Goal: Task Accomplishment & Management: Manage account settings

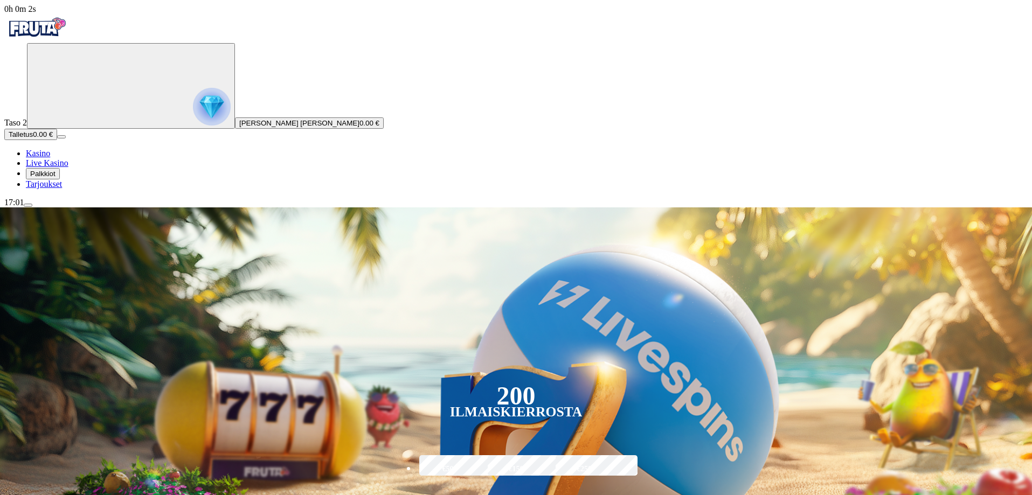
click at [57, 140] on button "Talletus 0.00 €" at bounding box center [30, 134] width 53 height 11
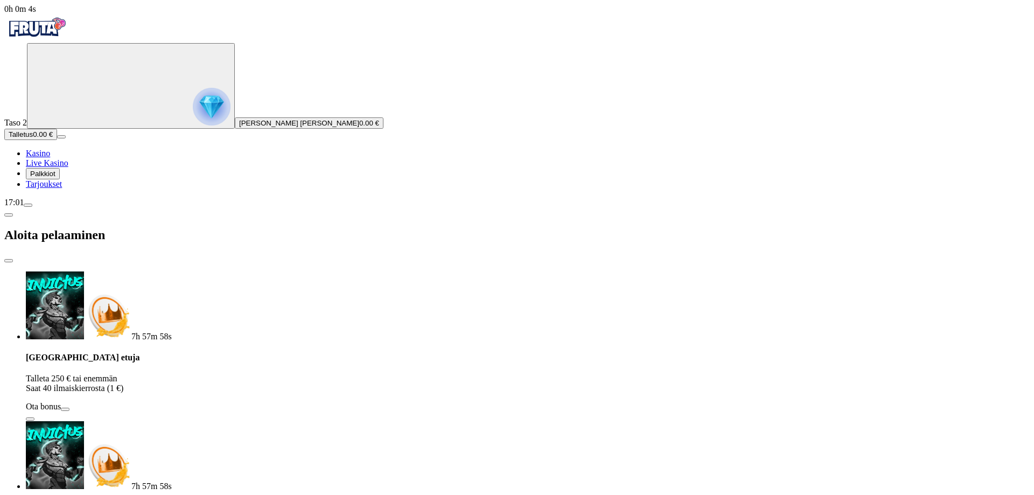
type input "*"
type input "**"
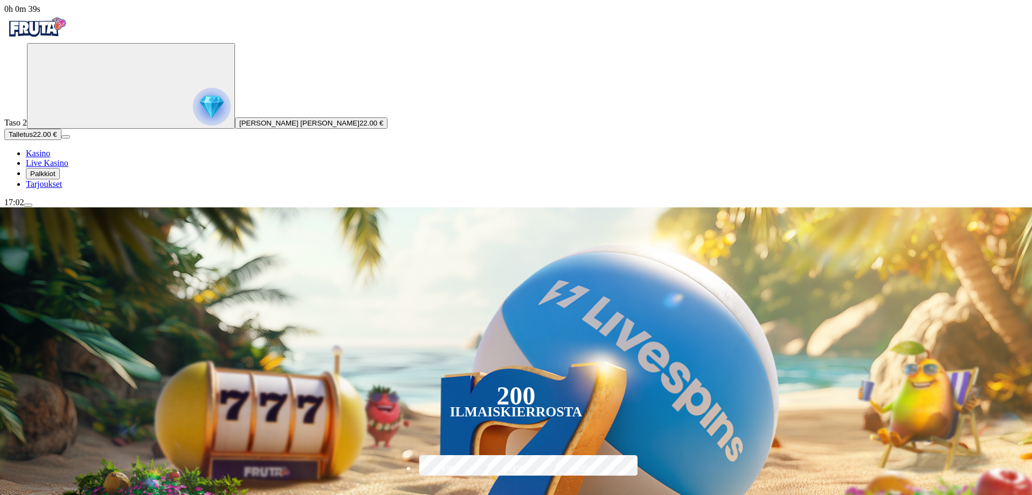
click at [50, 158] on link "Kasino" at bounding box center [38, 153] width 24 height 9
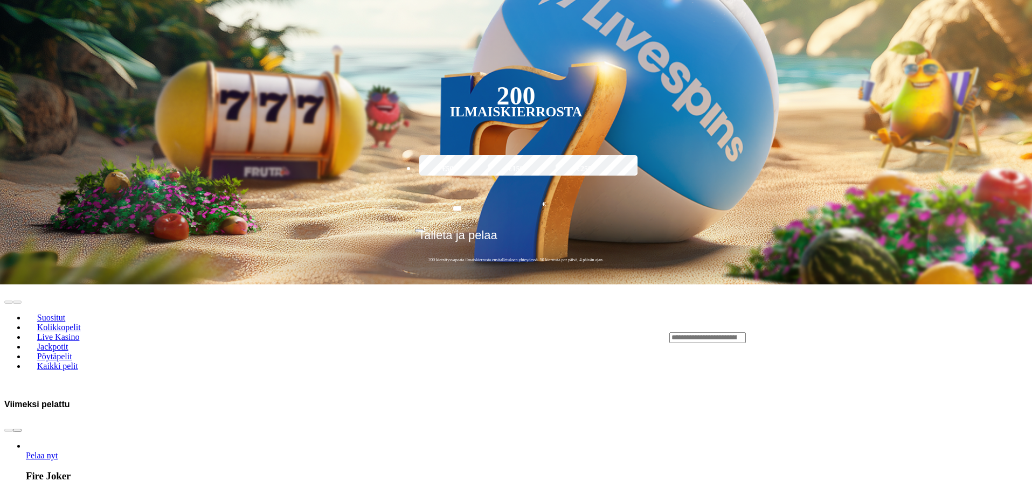
scroll to position [318, 0]
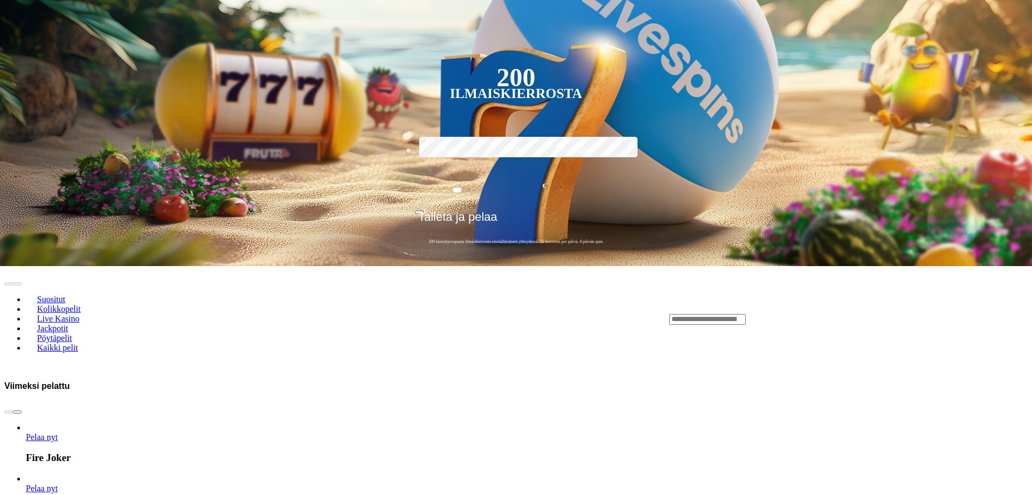
drag, startPoint x: 271, startPoint y: 228, endPoint x: 525, endPoint y: 303, distance: 264.7
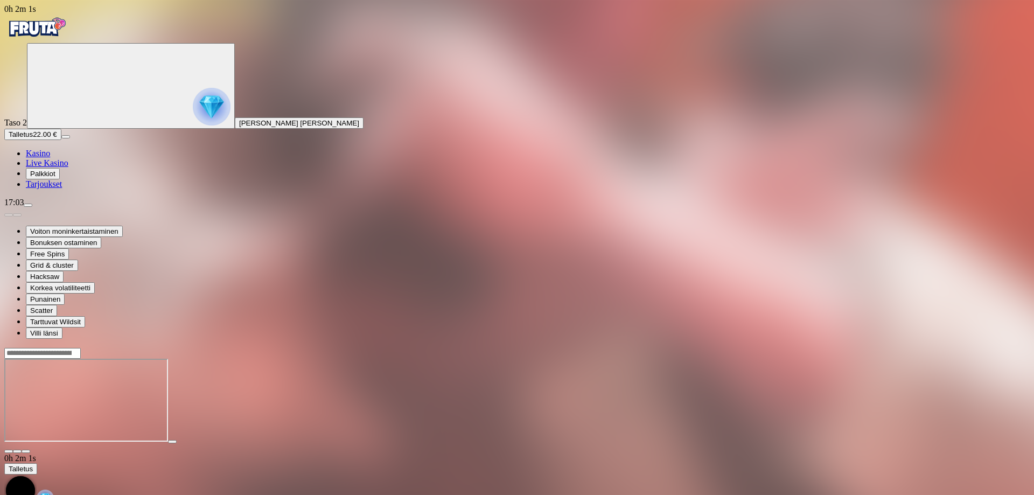
click at [30, 450] on button "button" at bounding box center [26, 451] width 9 height 3
click at [50, 158] on span "Kasino" at bounding box center [38, 153] width 24 height 9
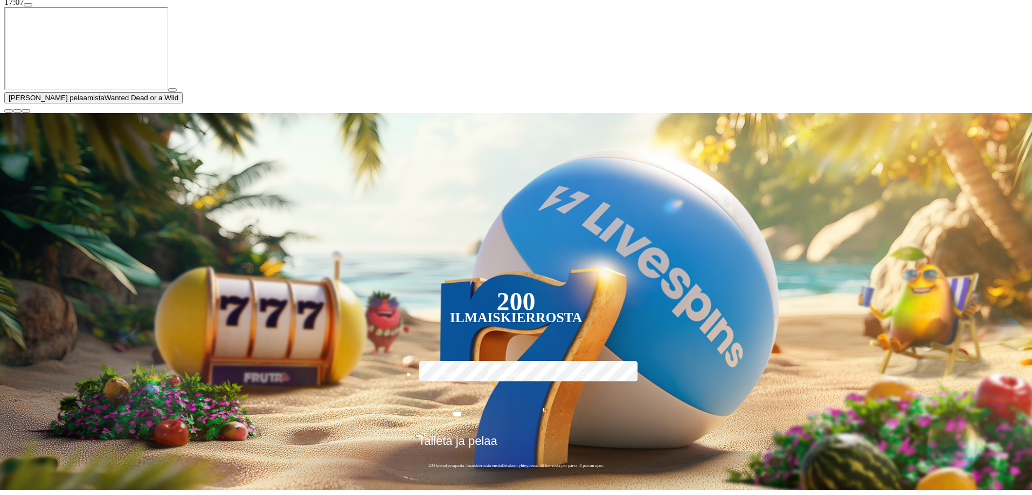
scroll to position [216, 0]
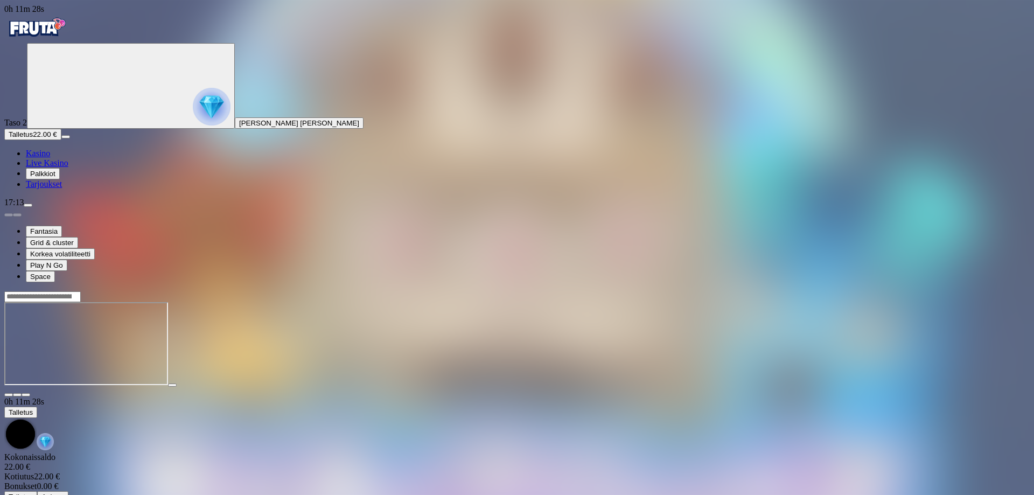
click at [50, 158] on link "Kasino" at bounding box center [38, 153] width 24 height 9
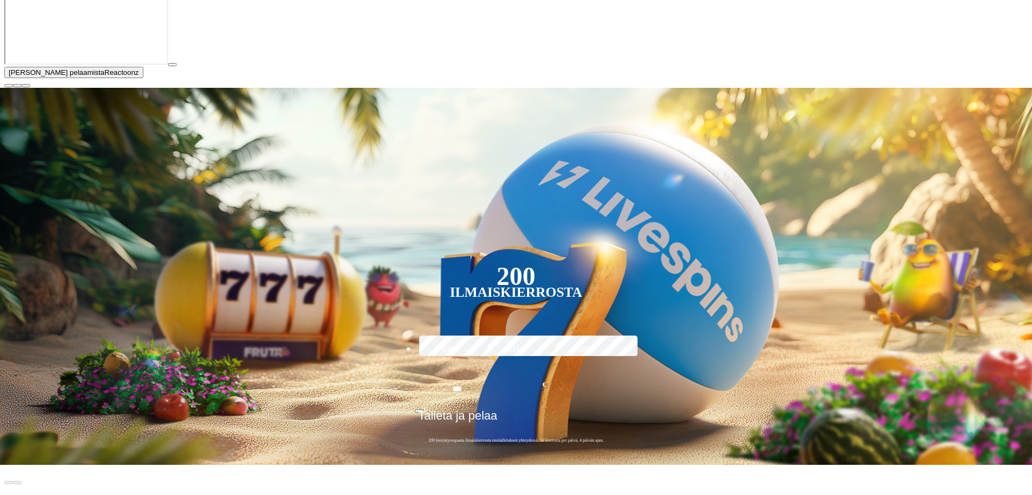
scroll to position [244, 0]
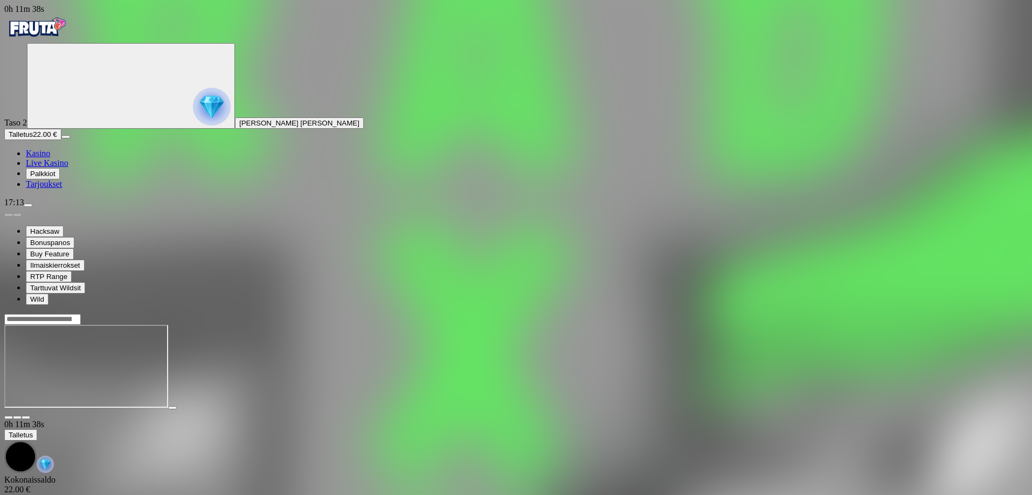
click at [26, 418] on span "fullscreen icon" at bounding box center [26, 418] width 0 height 0
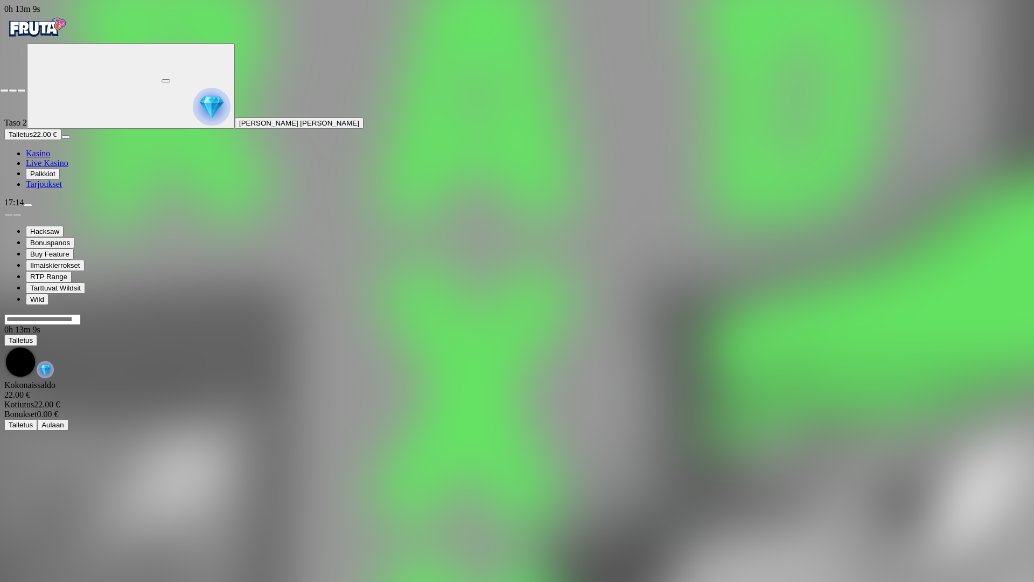
click at [22, 91] on span "fullscreen-exit icon" at bounding box center [22, 91] width 0 height 0
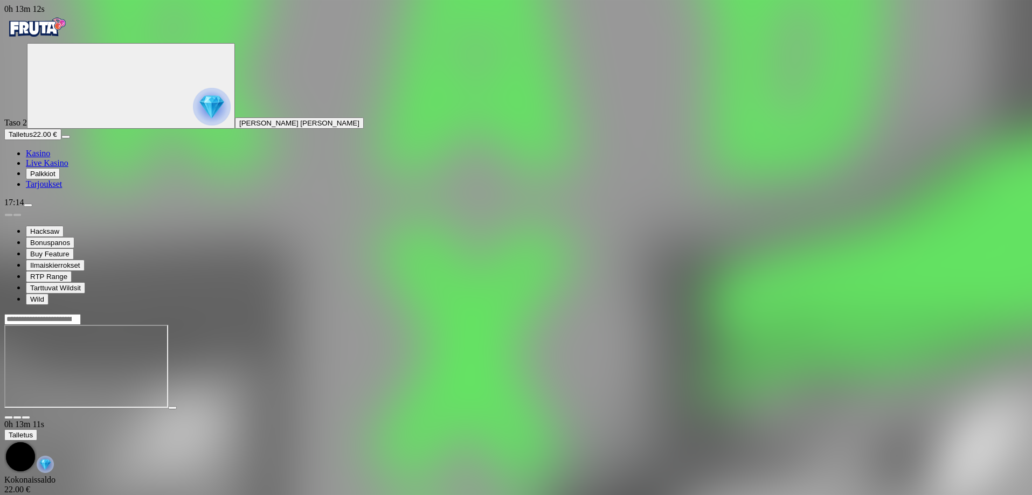
click at [50, 158] on span "Kasino" at bounding box center [38, 153] width 24 height 9
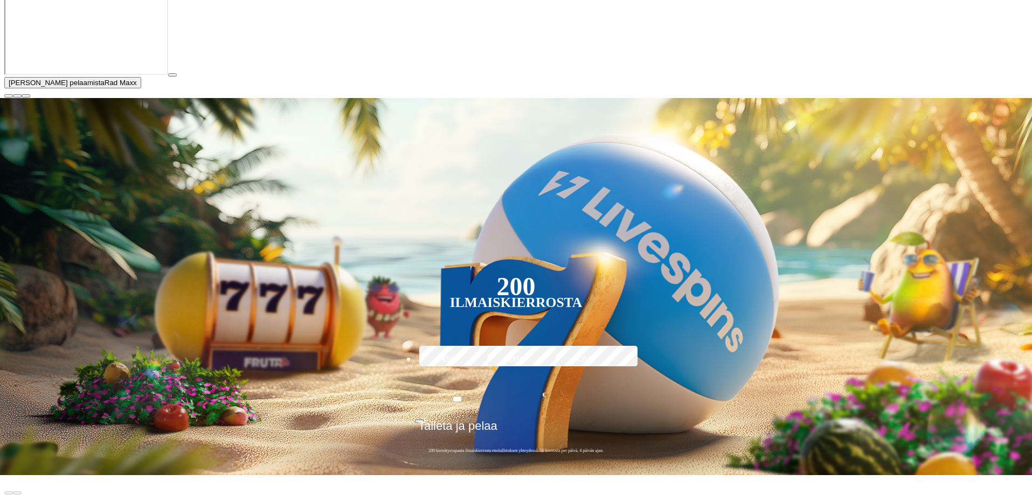
scroll to position [222, 0]
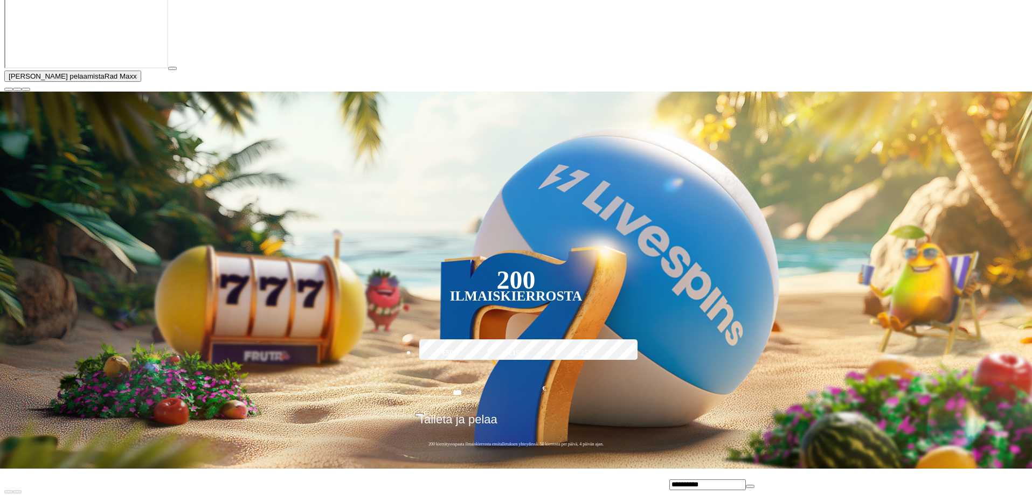
type input "**********"
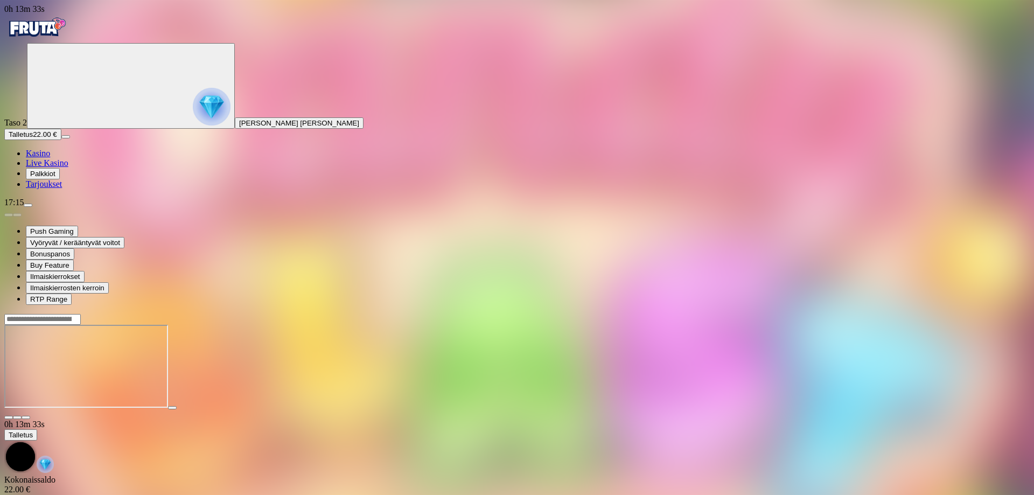
click at [30, 416] on button "button" at bounding box center [26, 417] width 9 height 3
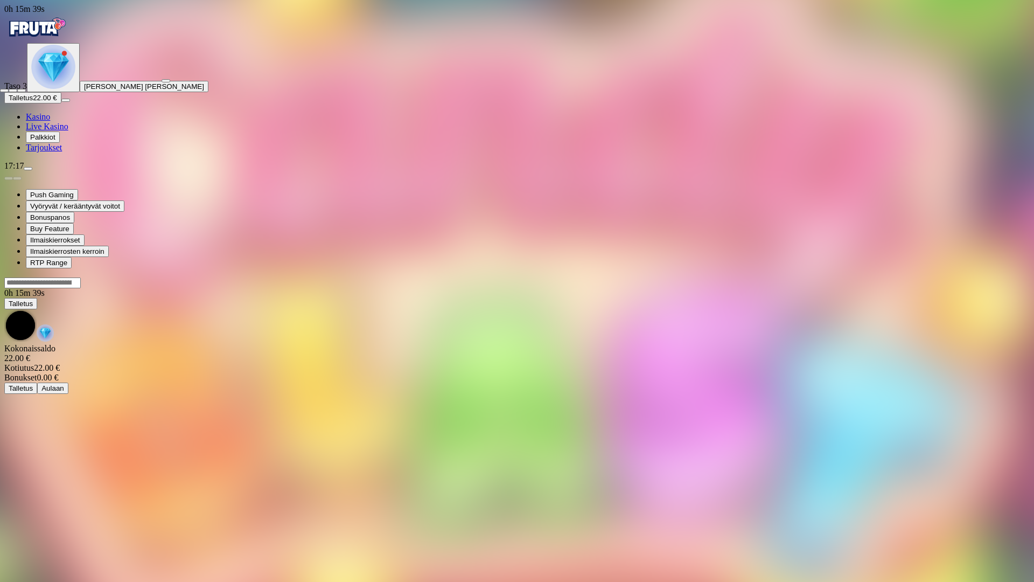
click at [22, 91] on span "fullscreen-exit icon" at bounding box center [22, 91] width 0 height 0
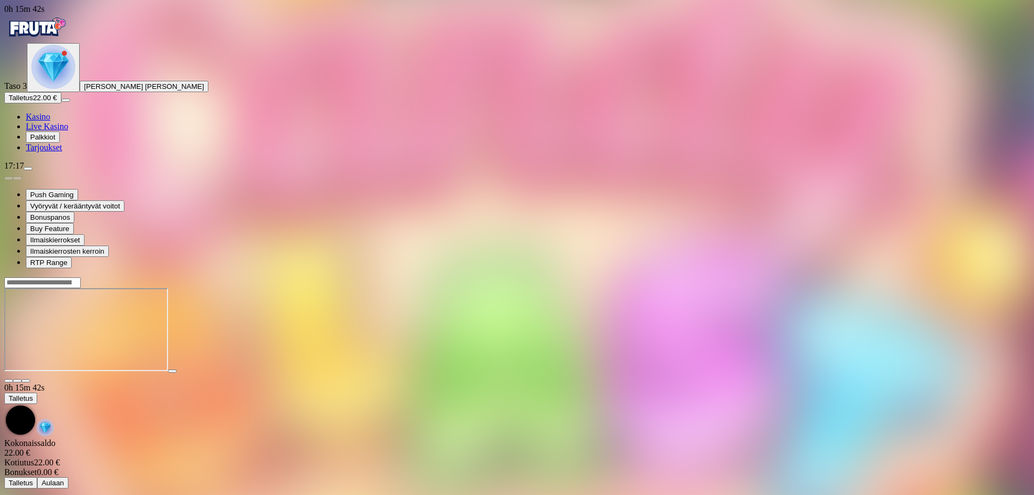
click at [9, 381] on span "close icon" at bounding box center [9, 381] width 0 height 0
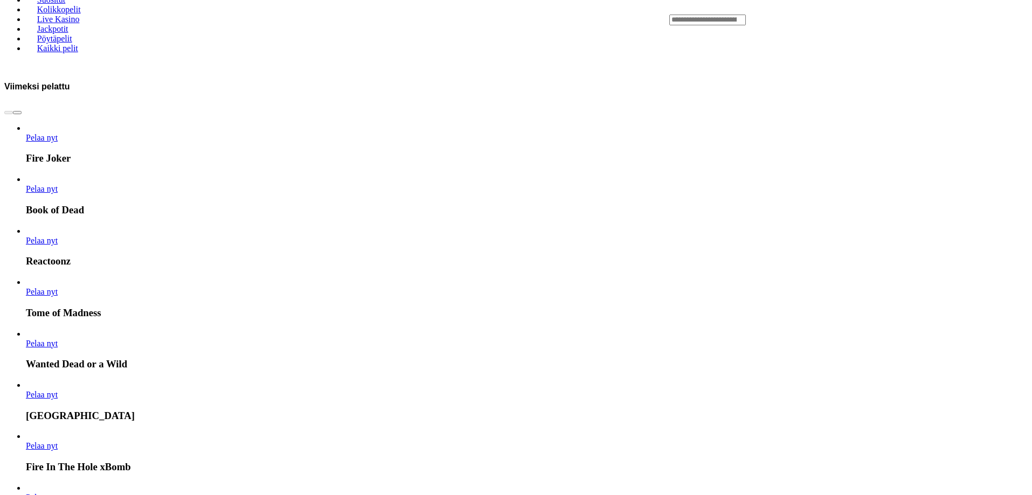
scroll to position [493, 0]
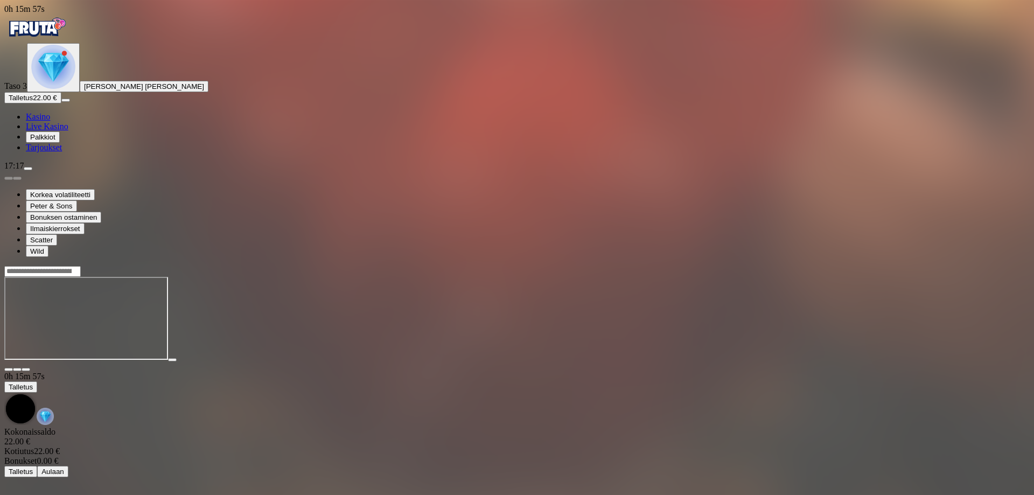
click at [26, 370] on span "fullscreen icon" at bounding box center [26, 370] width 0 height 0
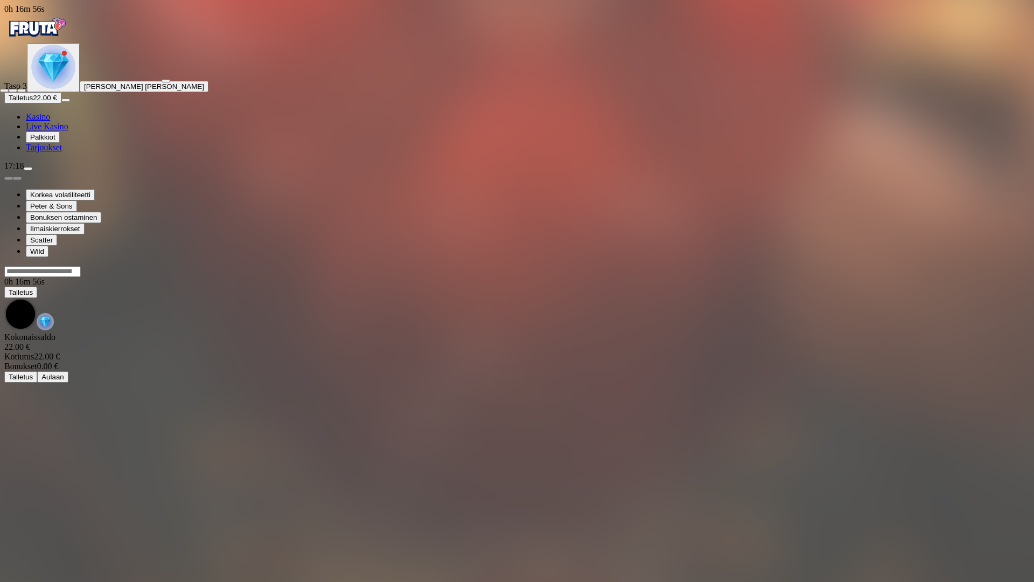
click at [22, 91] on span "fullscreen-exit icon" at bounding box center [22, 91] width 0 height 0
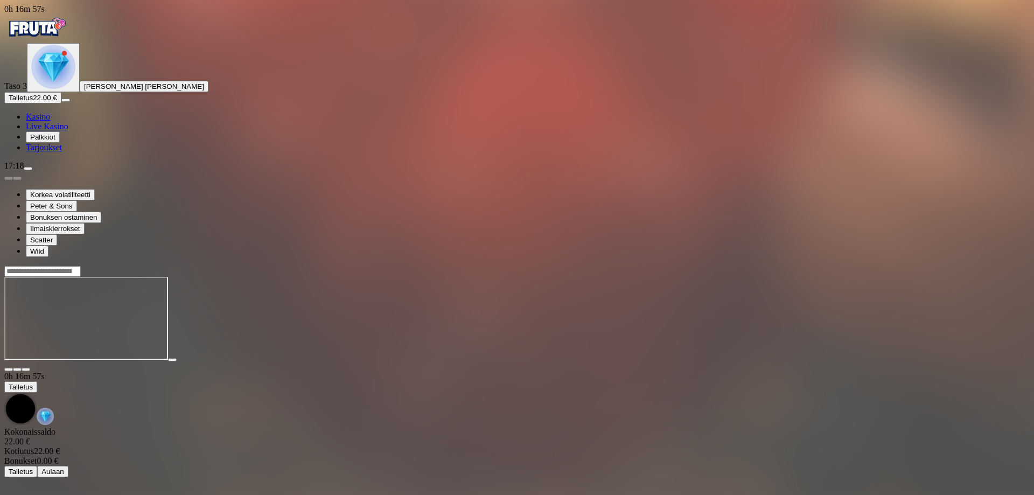
click at [9, 370] on span "close icon" at bounding box center [9, 370] width 0 height 0
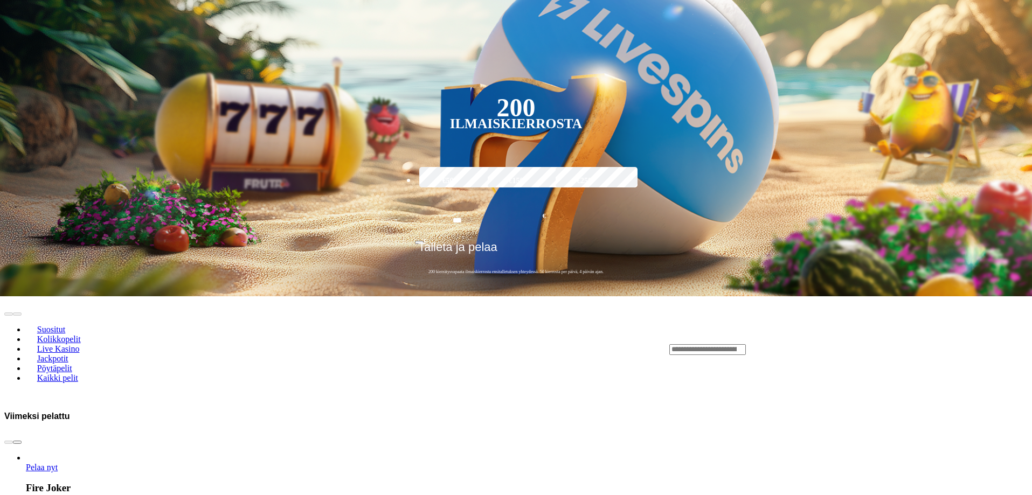
scroll to position [286, 0]
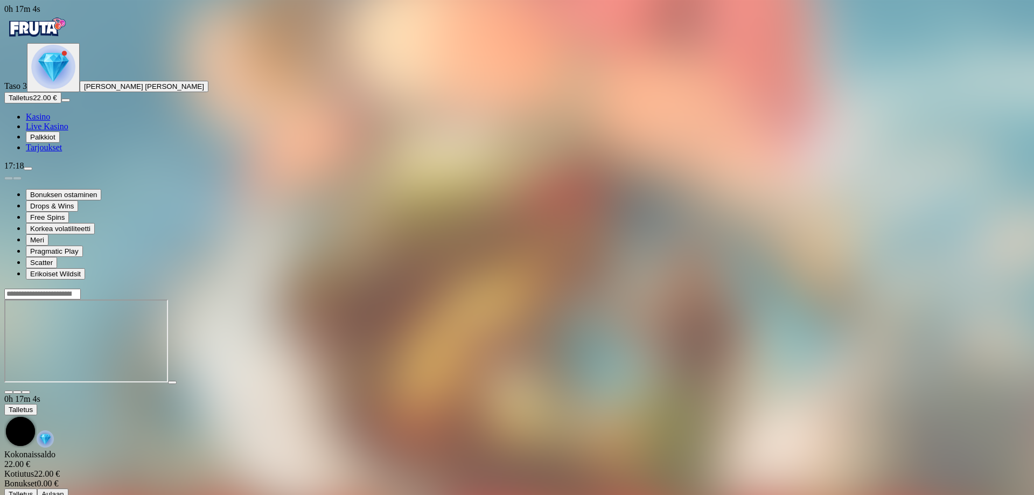
click at [26, 392] on span "fullscreen icon" at bounding box center [26, 392] width 0 height 0
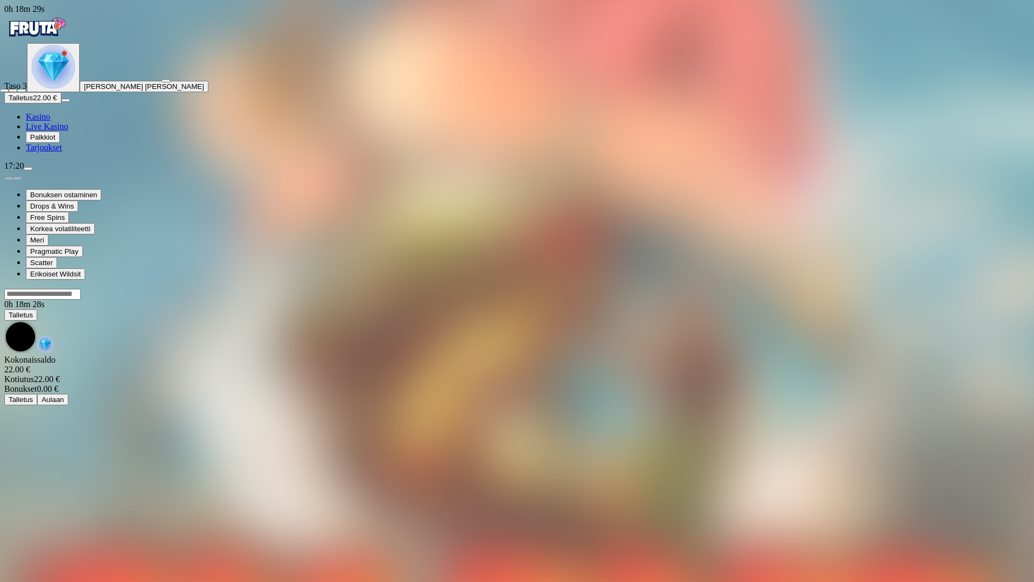
click at [4, 91] on span "close icon" at bounding box center [4, 91] width 0 height 0
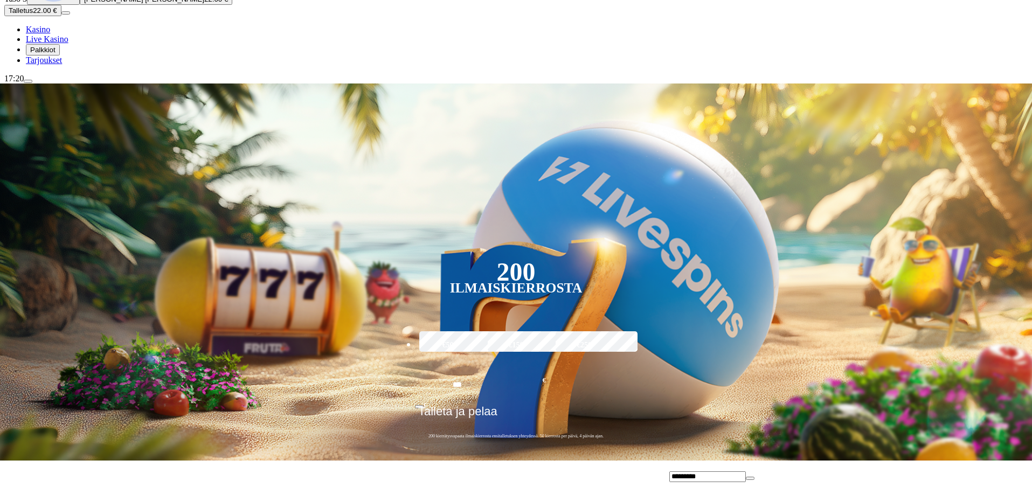
scroll to position [92, 0]
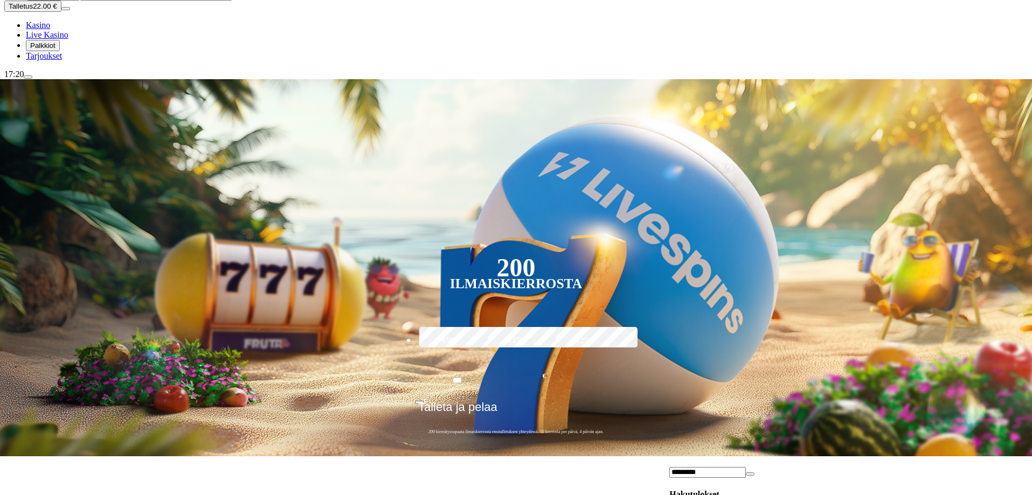
type input "*********"
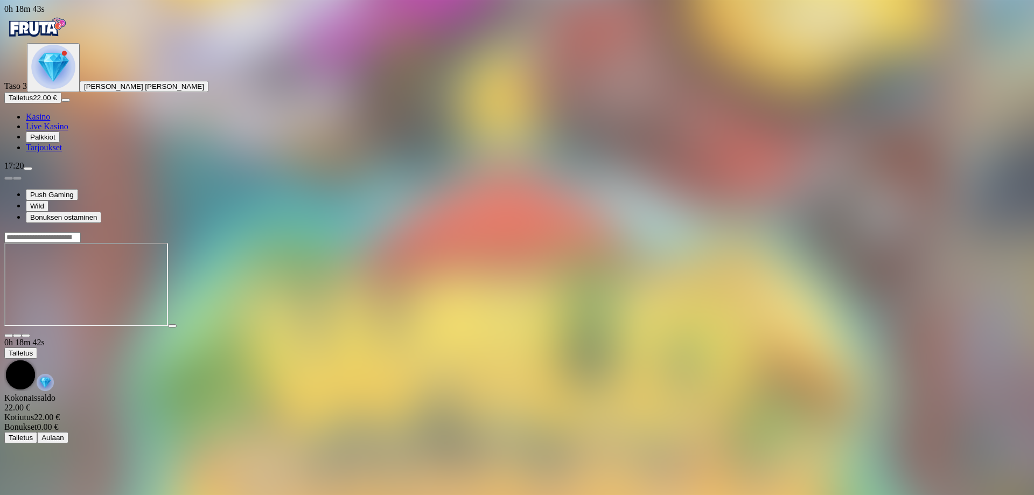
click at [30, 334] on button "button" at bounding box center [26, 335] width 9 height 3
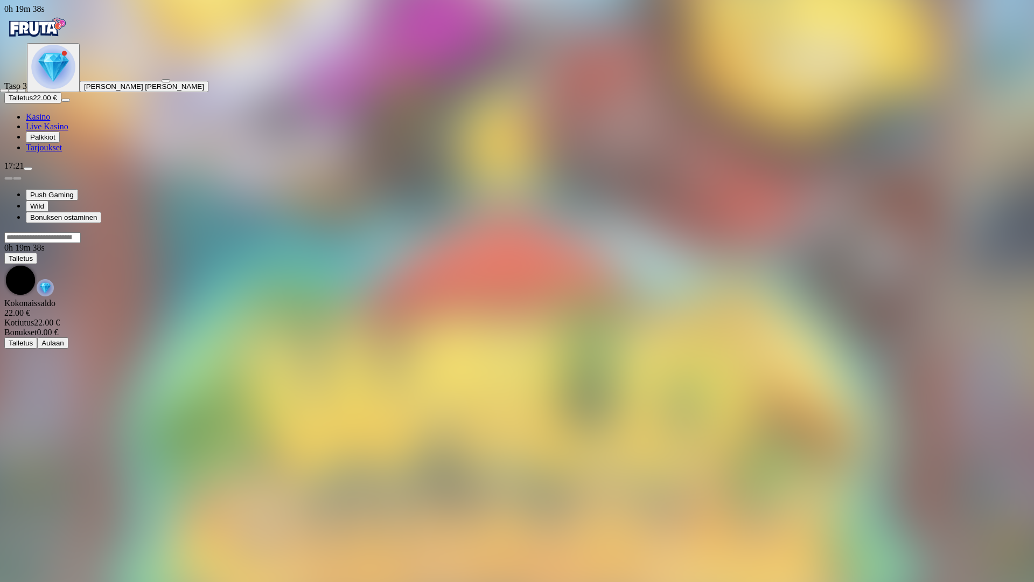
click at [4, 91] on span "close icon" at bounding box center [4, 91] width 0 height 0
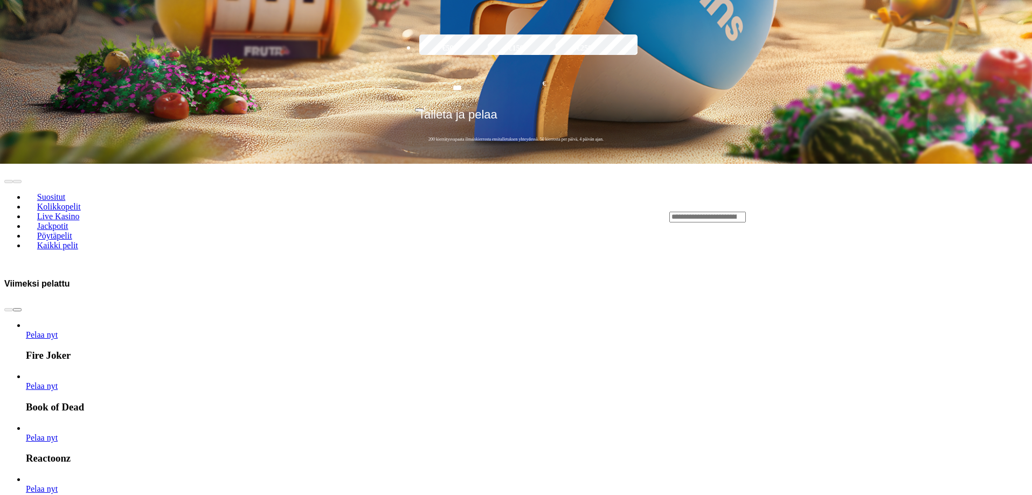
scroll to position [430, 0]
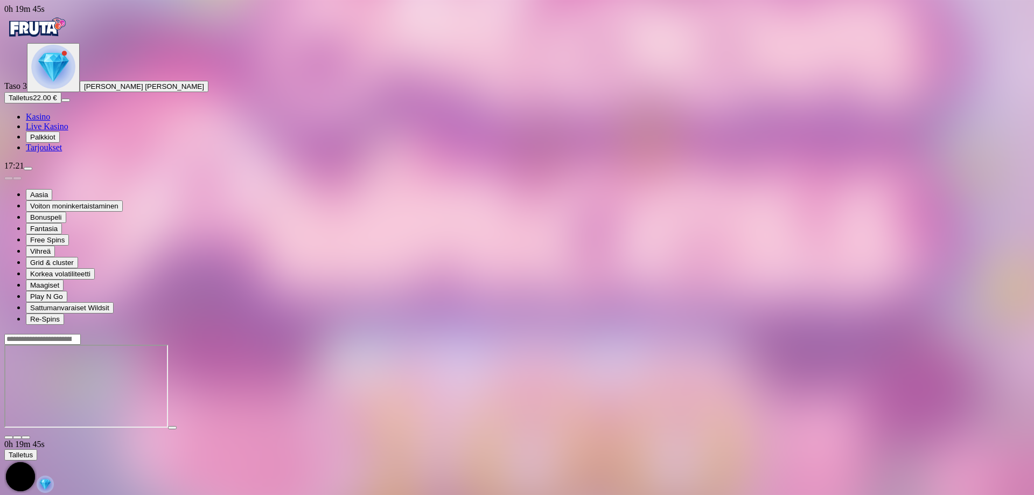
click at [26, 437] on span "fullscreen icon" at bounding box center [26, 437] width 0 height 0
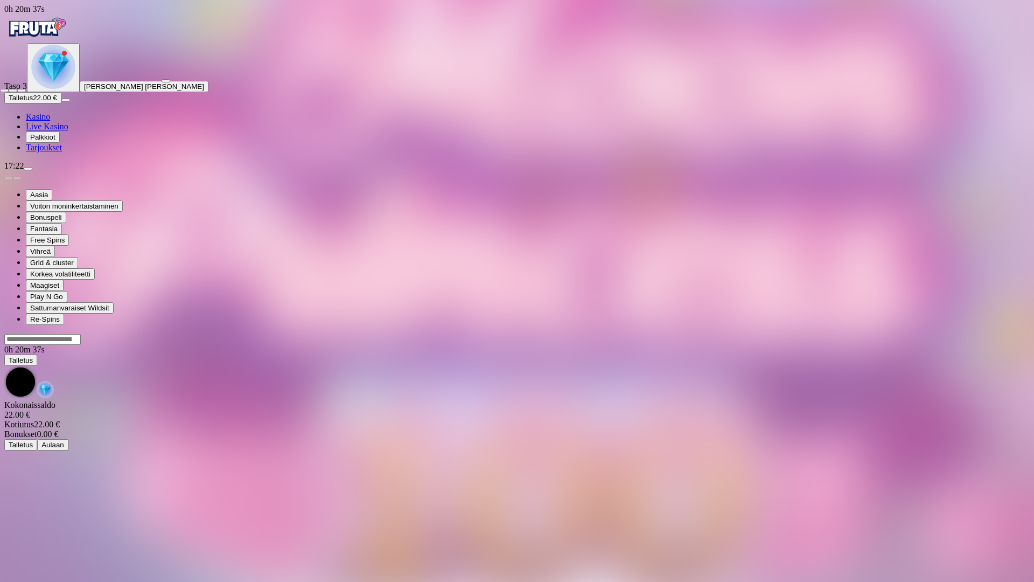
click at [4, 91] on span "close icon" at bounding box center [4, 91] width 0 height 0
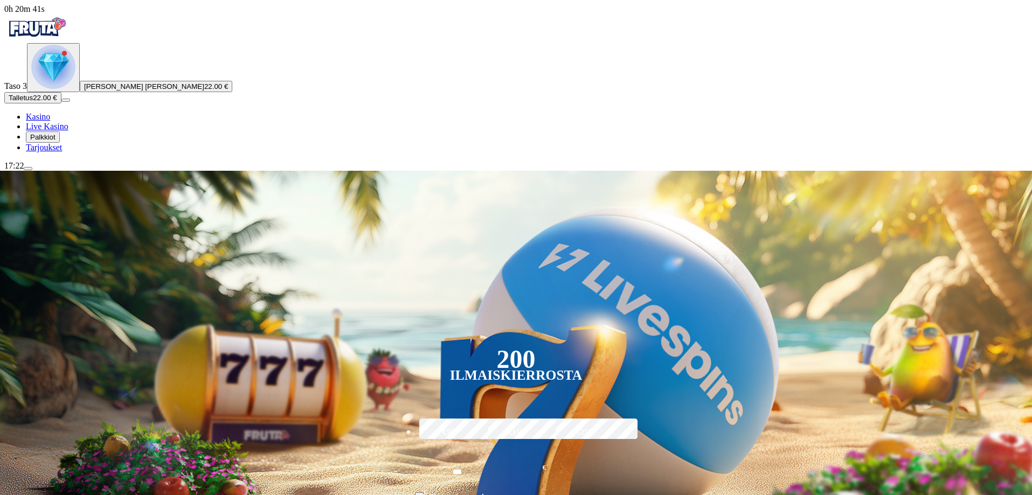
type input "*****"
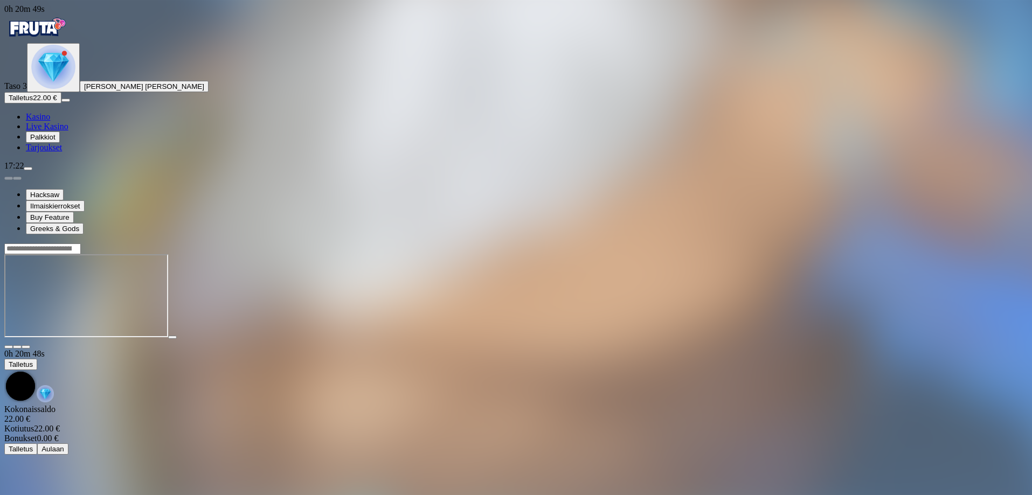
click at [26, 347] on span "fullscreen icon" at bounding box center [26, 347] width 0 height 0
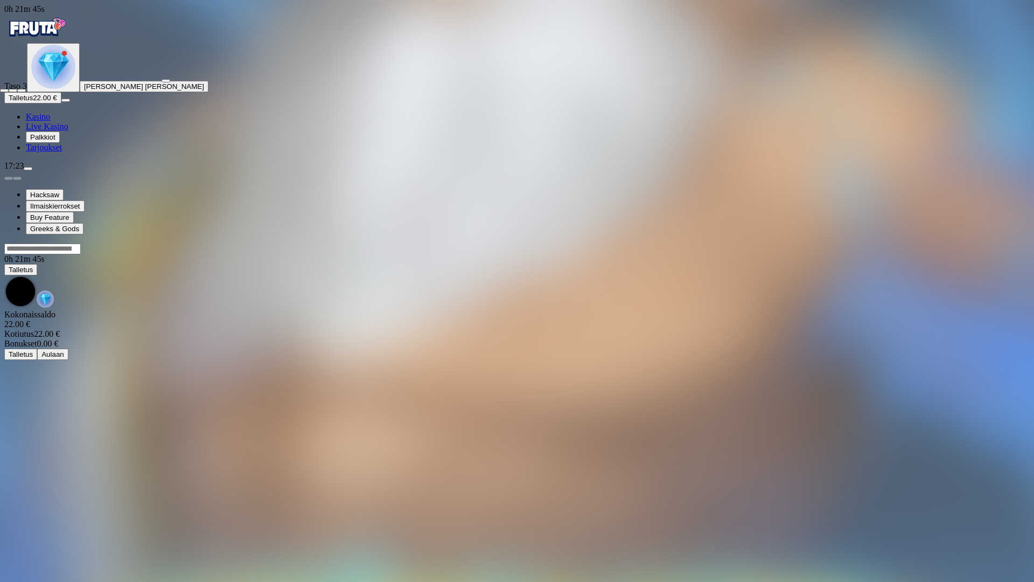
click at [4, 91] on span "close icon" at bounding box center [4, 91] width 0 height 0
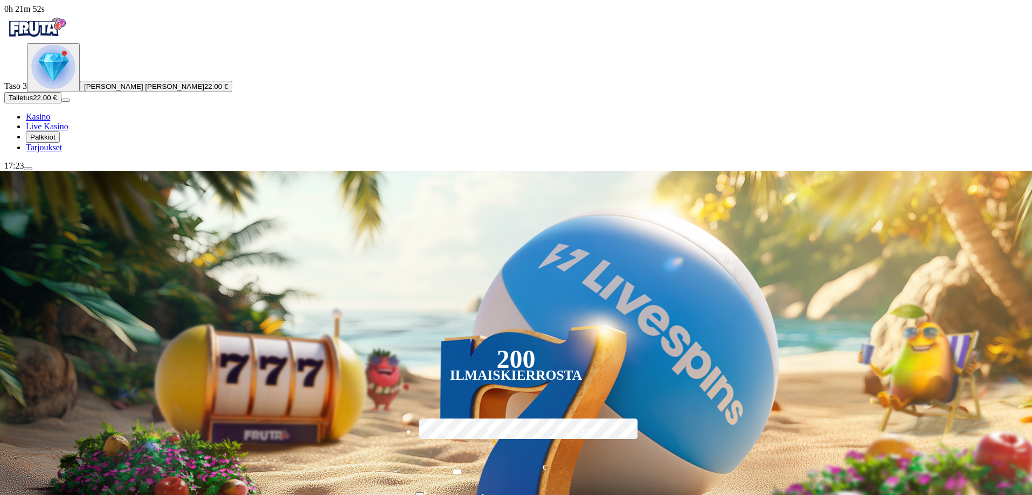
click at [65, 89] on img "Primary" at bounding box center [53, 67] width 44 height 44
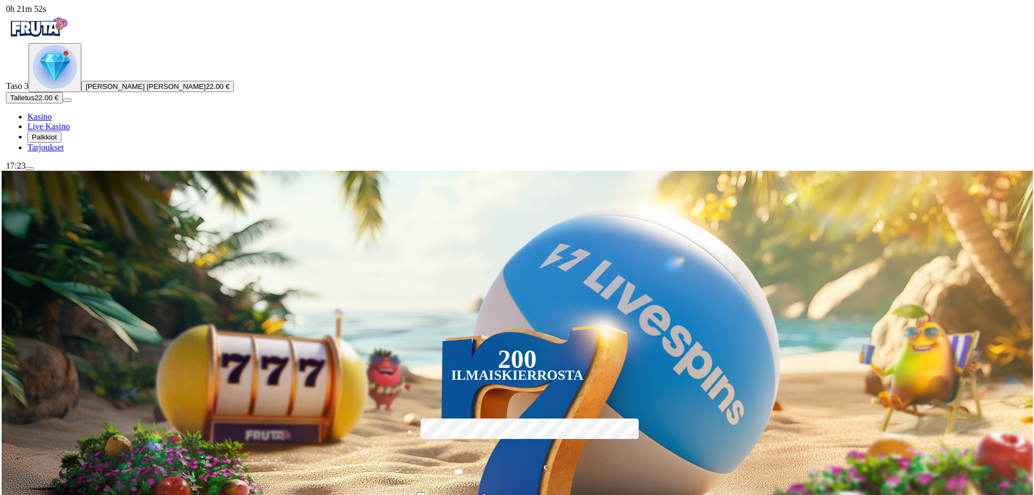
scroll to position [580, 0]
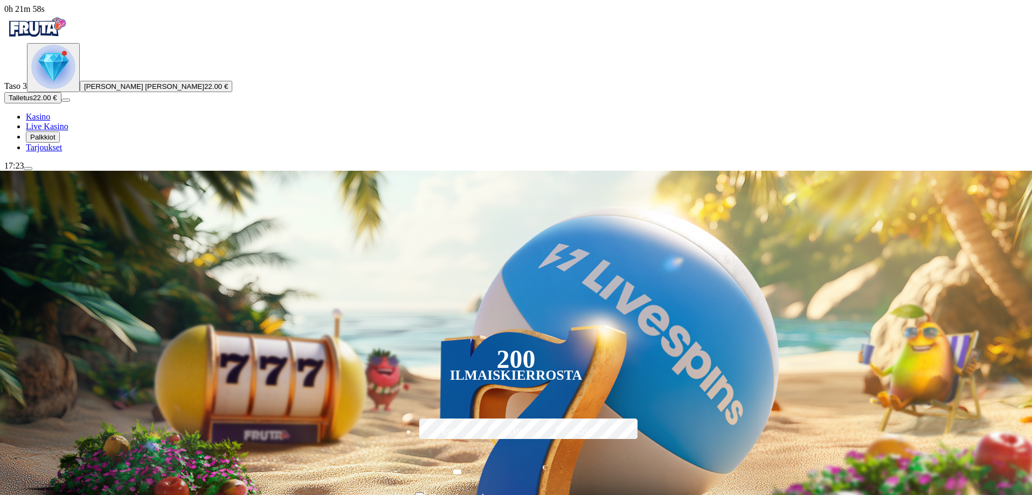
click at [28, 169] on span "menu icon" at bounding box center [28, 169] width 0 height 0
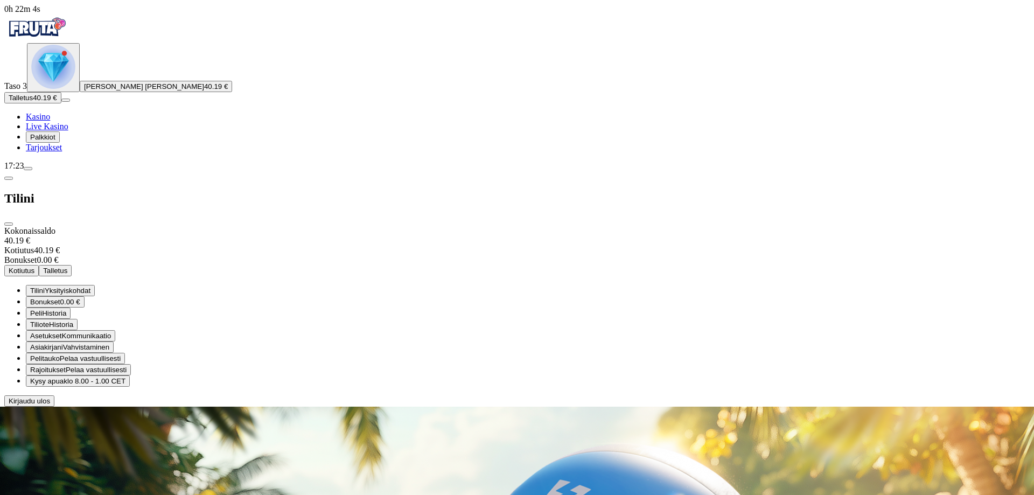
click at [34, 267] on span "Kotiutus" at bounding box center [22, 271] width 26 height 8
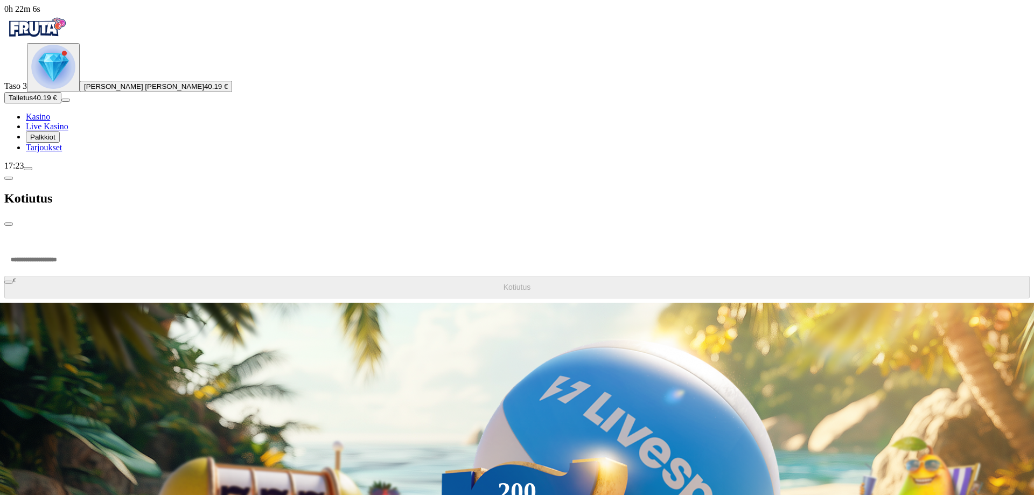
click at [77, 244] on input "number" at bounding box center [40, 260] width 73 height 32
type input "**"
click at [504, 283] on span "Kotiutus" at bounding box center [517, 287] width 27 height 9
click at [9, 224] on span "close icon" at bounding box center [9, 224] width 0 height 0
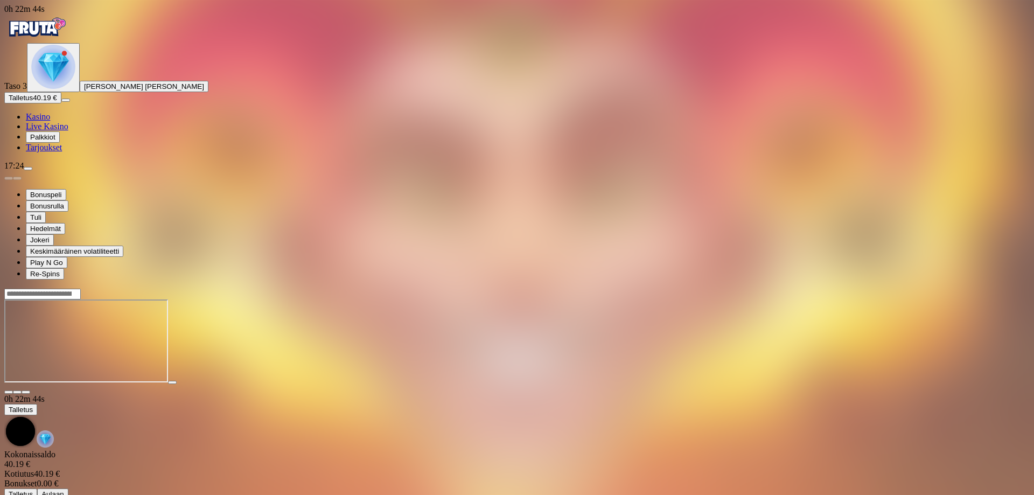
click at [9, 392] on span "close icon" at bounding box center [9, 392] width 0 height 0
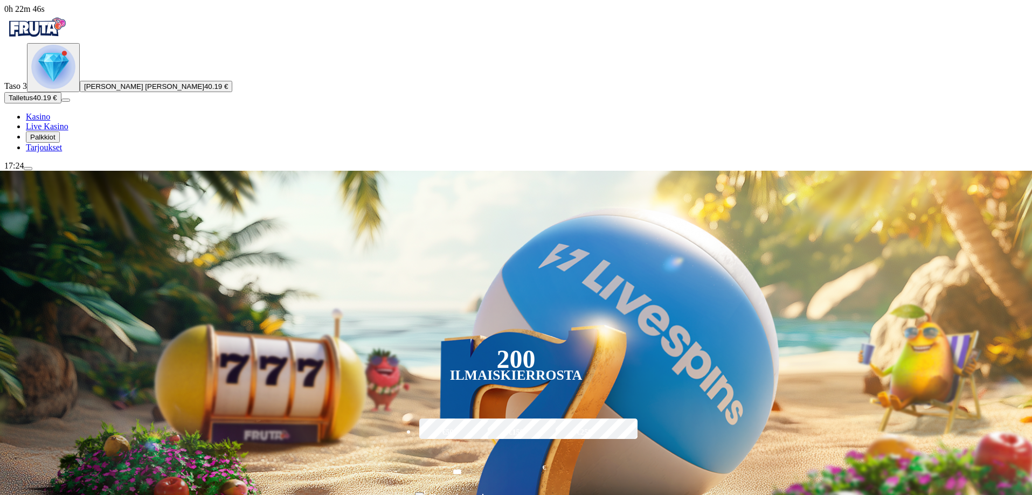
click at [28, 169] on span "menu icon" at bounding box center [28, 169] width 0 height 0
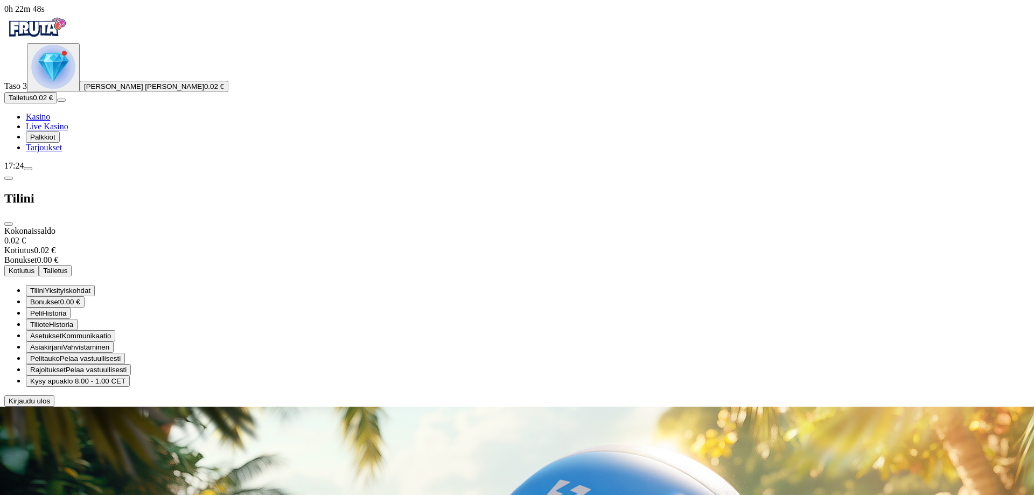
click at [50, 405] on span "Kirjaudu ulos" at bounding box center [29, 401] width 41 height 8
